Goal: Information Seeking & Learning: Learn about a topic

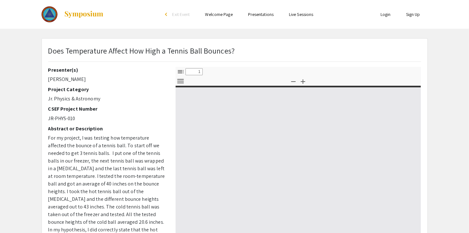
select select "custom"
type input "0"
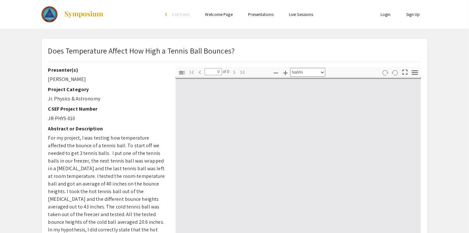
select select "auto"
type input "1"
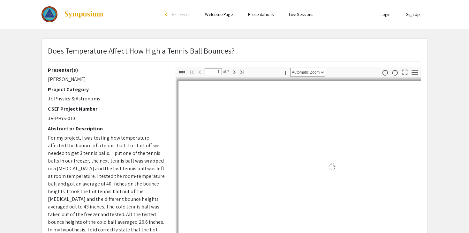
select select "auto"
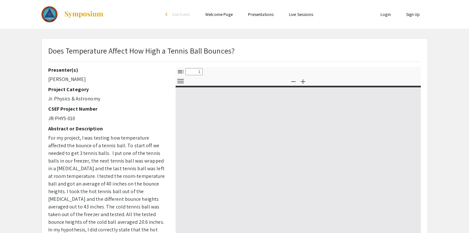
select select "custom"
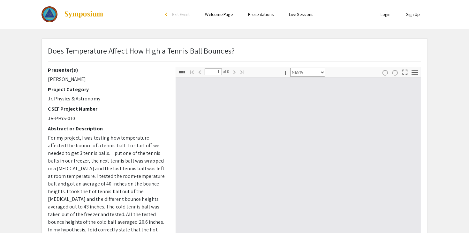
type input "0"
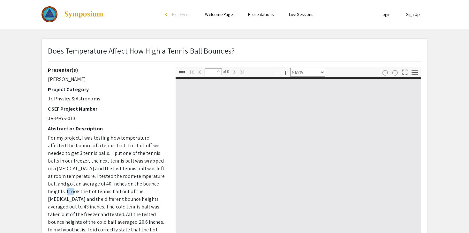
select select "auto"
type input "1"
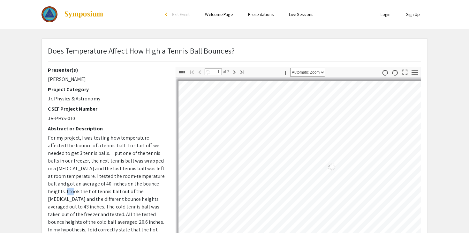
select select "auto"
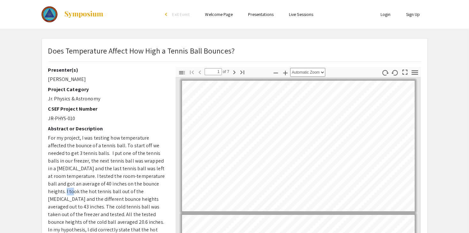
scroll to position [0, 0]
